Goal: Transaction & Acquisition: Purchase product/service

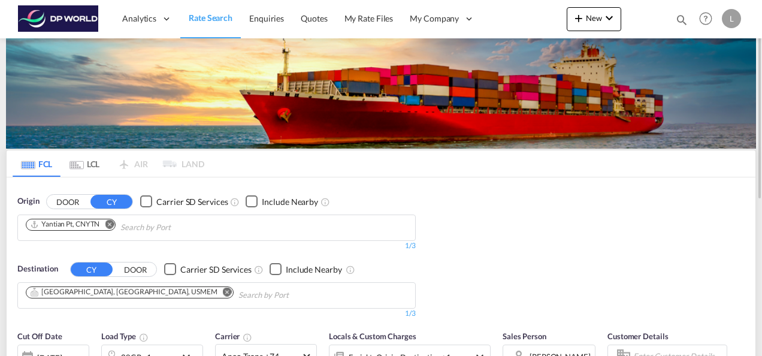
click at [110, 224] on md-icon "Remove" at bounding box center [109, 223] width 9 height 9
click at [108, 222] on body "Analytics Dashboard Rate Search Enquiries Quotes My Rate Files My Company" at bounding box center [381, 178] width 762 height 356
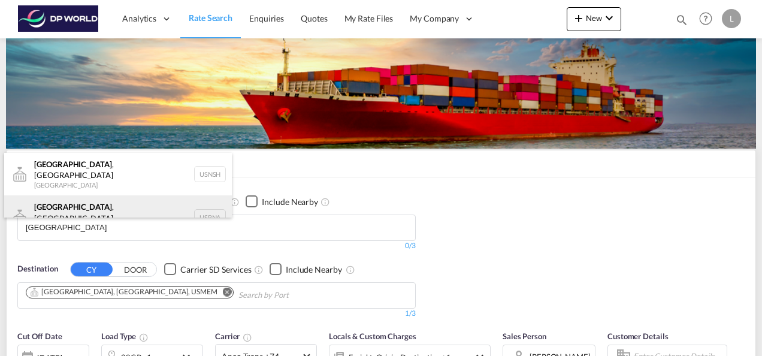
type input "[GEOGRAPHIC_DATA]"
click at [101, 201] on div "[GEOGRAPHIC_DATA] , [GEOGRAPHIC_DATA] [GEOGRAPHIC_DATA] USBNA" at bounding box center [118, 216] width 228 height 43
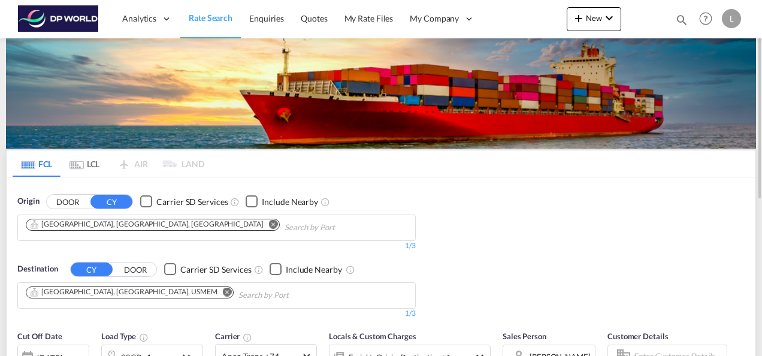
click at [223, 290] on md-icon "Remove" at bounding box center [227, 291] width 9 height 9
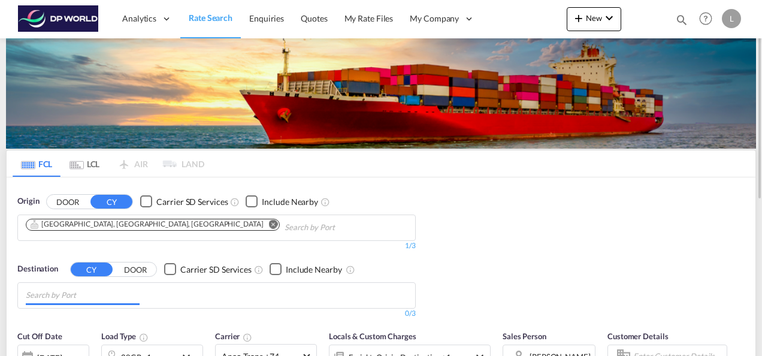
click at [90, 289] on input "Chips input." at bounding box center [83, 295] width 114 height 19
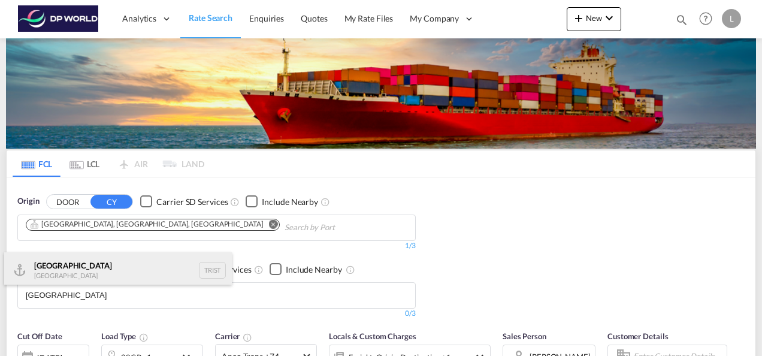
type input "[GEOGRAPHIC_DATA]"
click at [70, 268] on div "[GEOGRAPHIC_DATA] [GEOGRAPHIC_DATA] TRIST" at bounding box center [118, 270] width 228 height 36
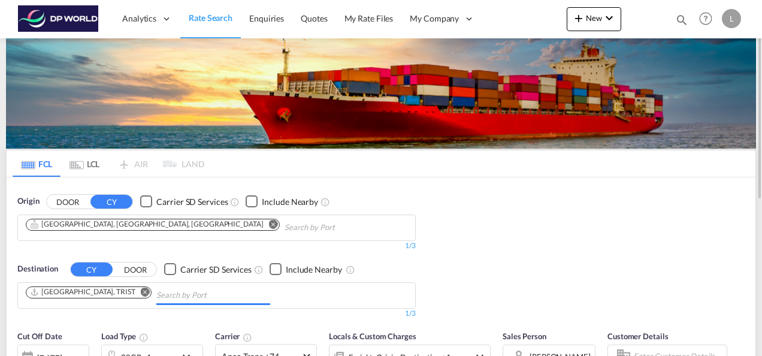
scroll to position [120, 0]
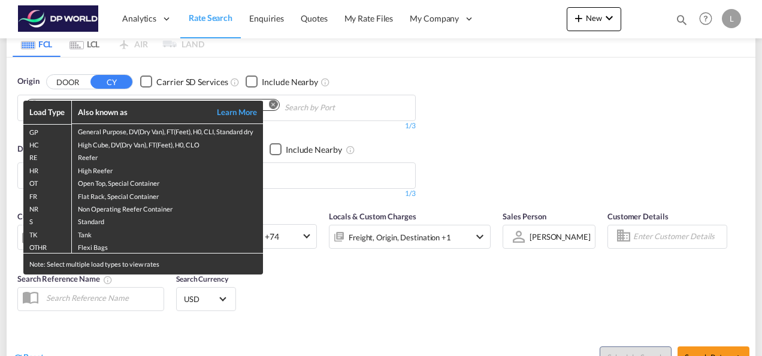
click at [350, 302] on div "Load Type Also known as Learn More GP General Purpose, DV(Dry Van), FT(Feet), H…" at bounding box center [381, 178] width 762 height 356
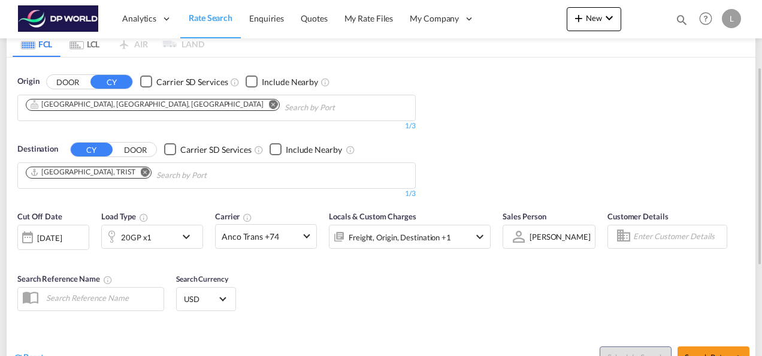
click at [161, 241] on div "20GP x1" at bounding box center [139, 237] width 74 height 24
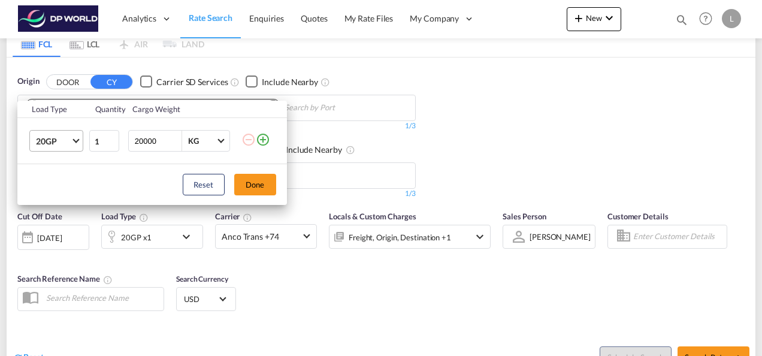
click at [78, 140] on span "Choose: \a20GP" at bounding box center [76, 140] width 7 height 7
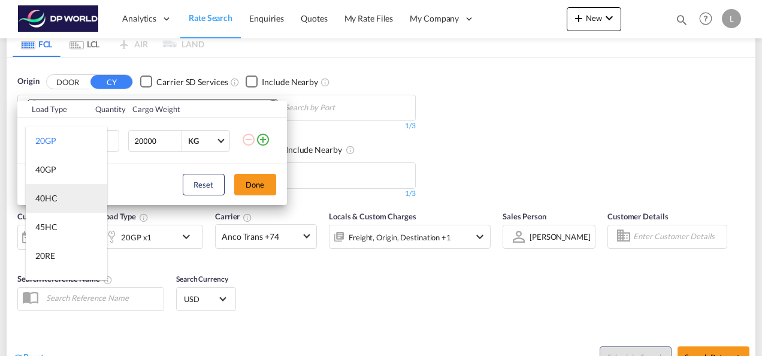
click at [53, 198] on div "40HC" at bounding box center [46, 198] width 22 height 12
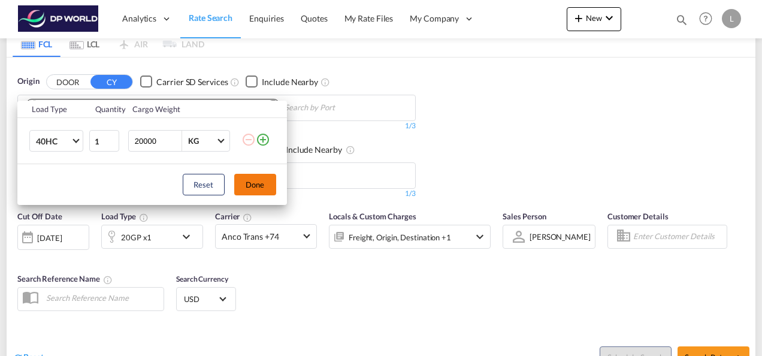
click at [259, 182] on button "Done" at bounding box center [255, 185] width 42 height 22
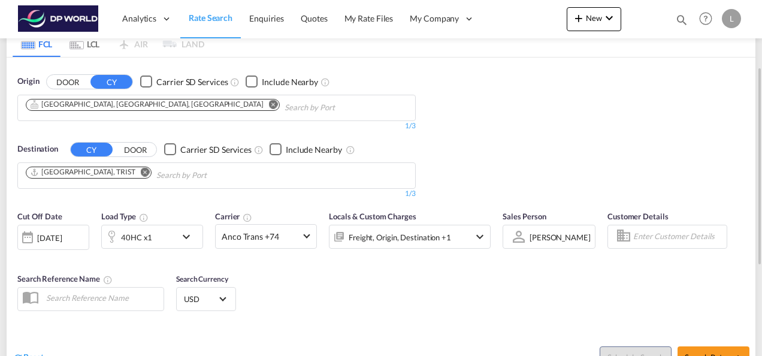
click at [533, 232] on div "[PERSON_NAME]" at bounding box center [560, 237] width 61 height 10
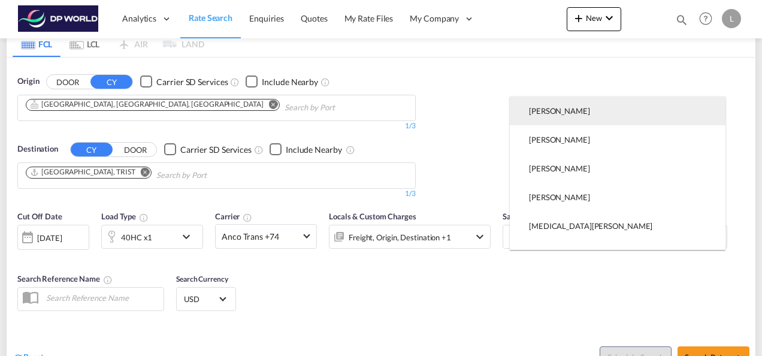
scroll to position [0, 0]
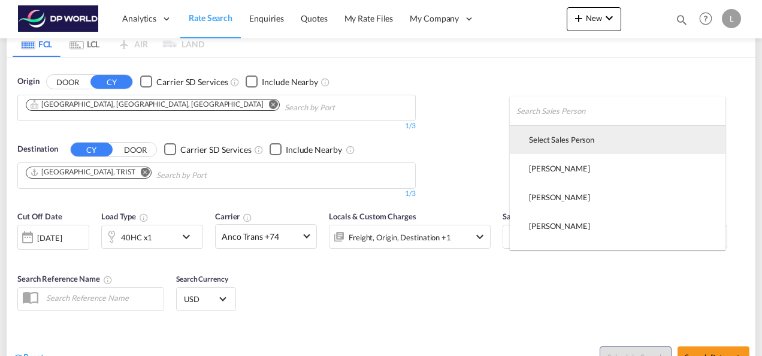
click at [549, 146] on md-option "Select Sales Person" at bounding box center [618, 139] width 216 height 29
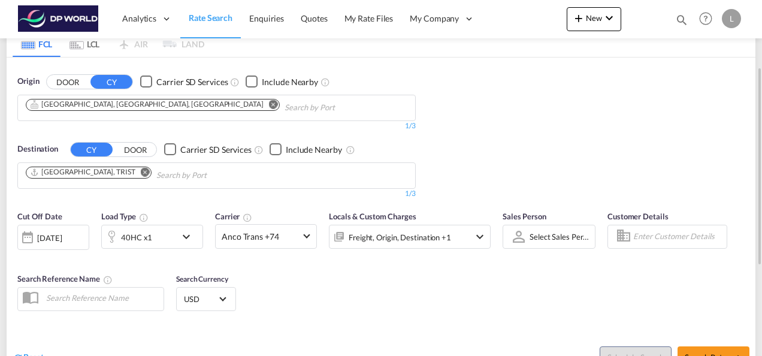
click at [563, 284] on div "Cut Off Date [DATE] [DATE] Load Type 40HC x1 Carrier Anco Trans +74 Online Rate…" at bounding box center [381, 262] width 749 height 117
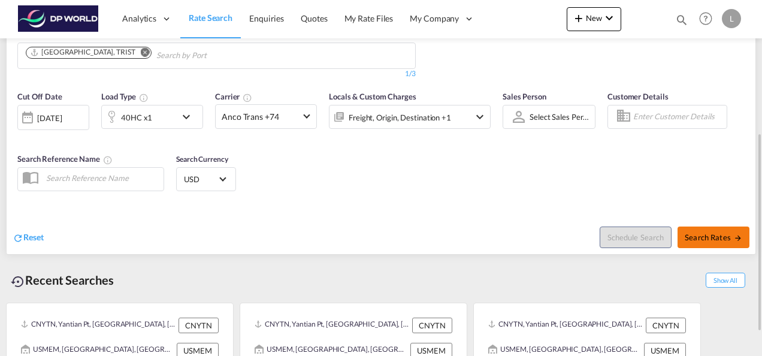
click at [699, 237] on span "Search Rates" at bounding box center [714, 237] width 58 height 10
type input "USBNA to TRIST / [DATE]"
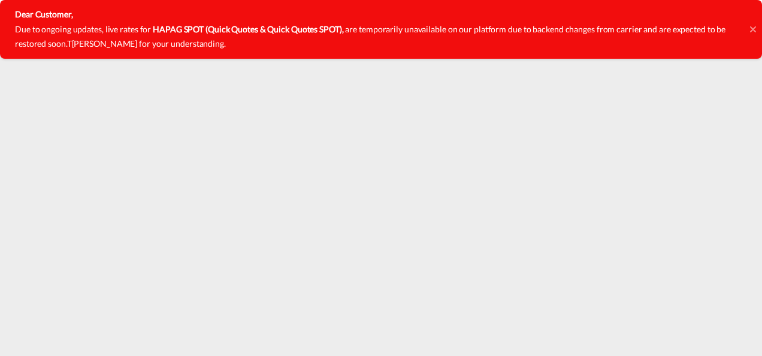
click at [754, 28] on icon at bounding box center [753, 29] width 6 height 6
